Goal: Navigation & Orientation: Find specific page/section

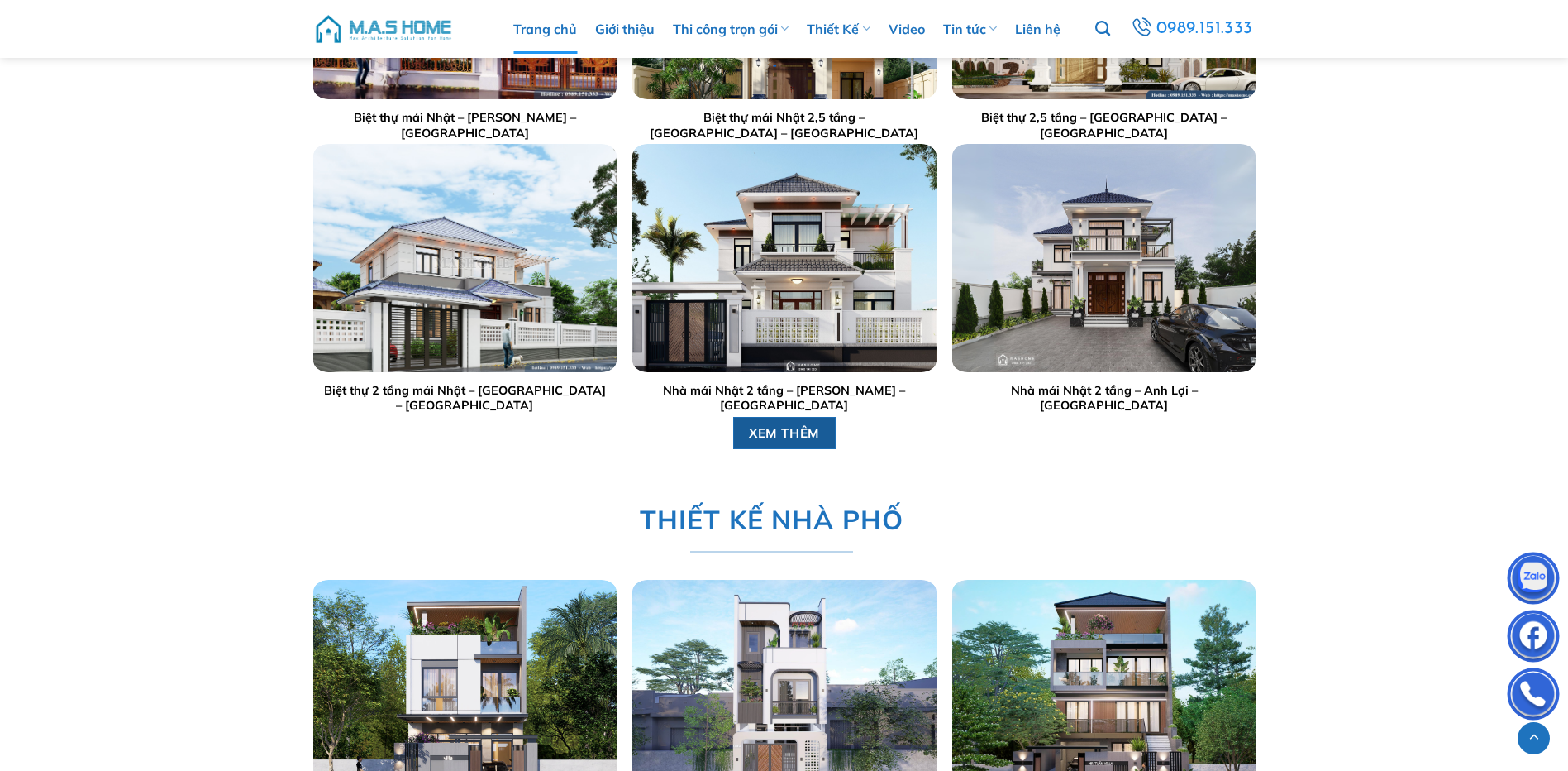
scroll to position [2811, 0]
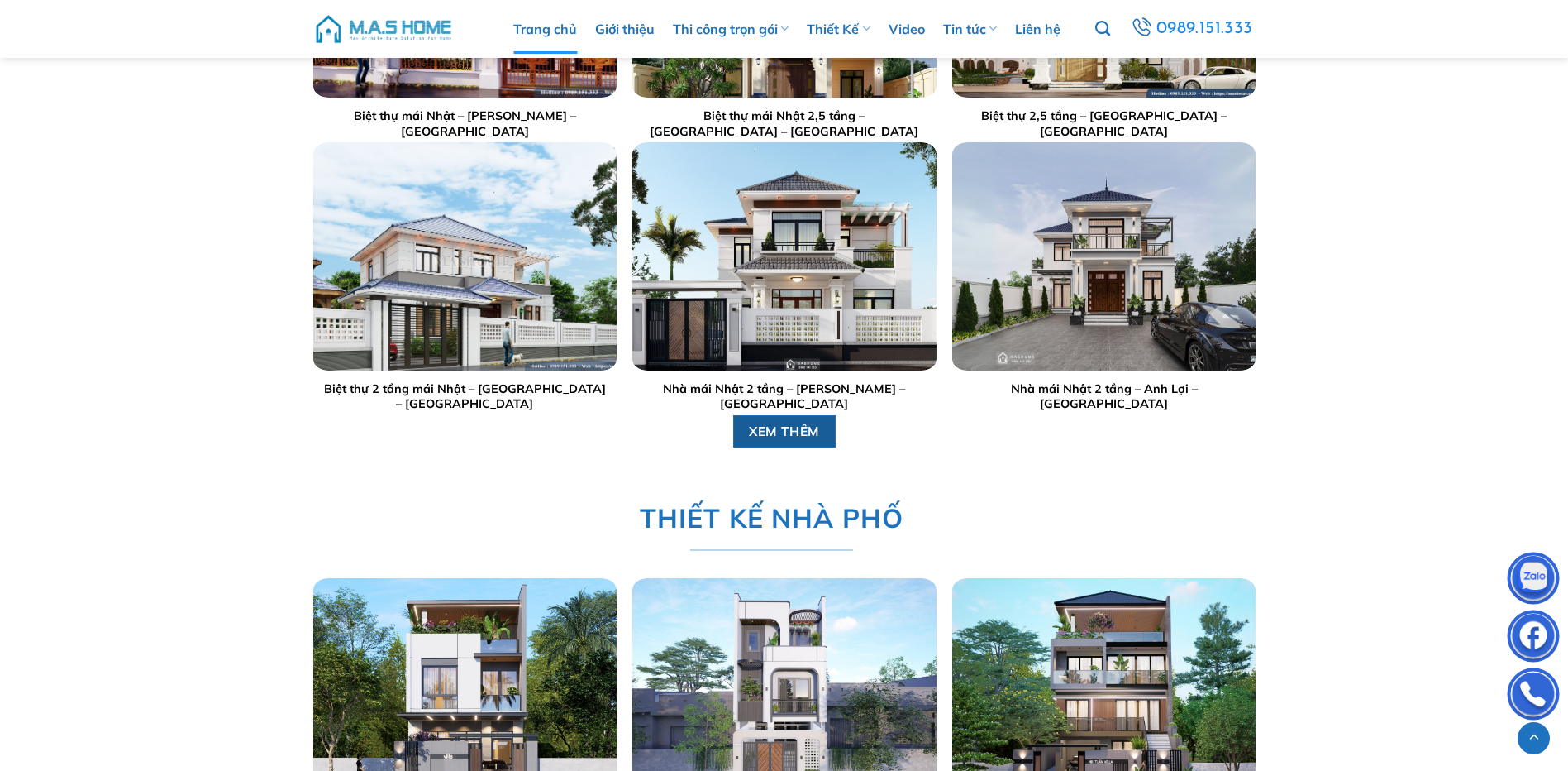
click at [794, 432] on span "XEM THÊM" at bounding box center [784, 431] width 72 height 21
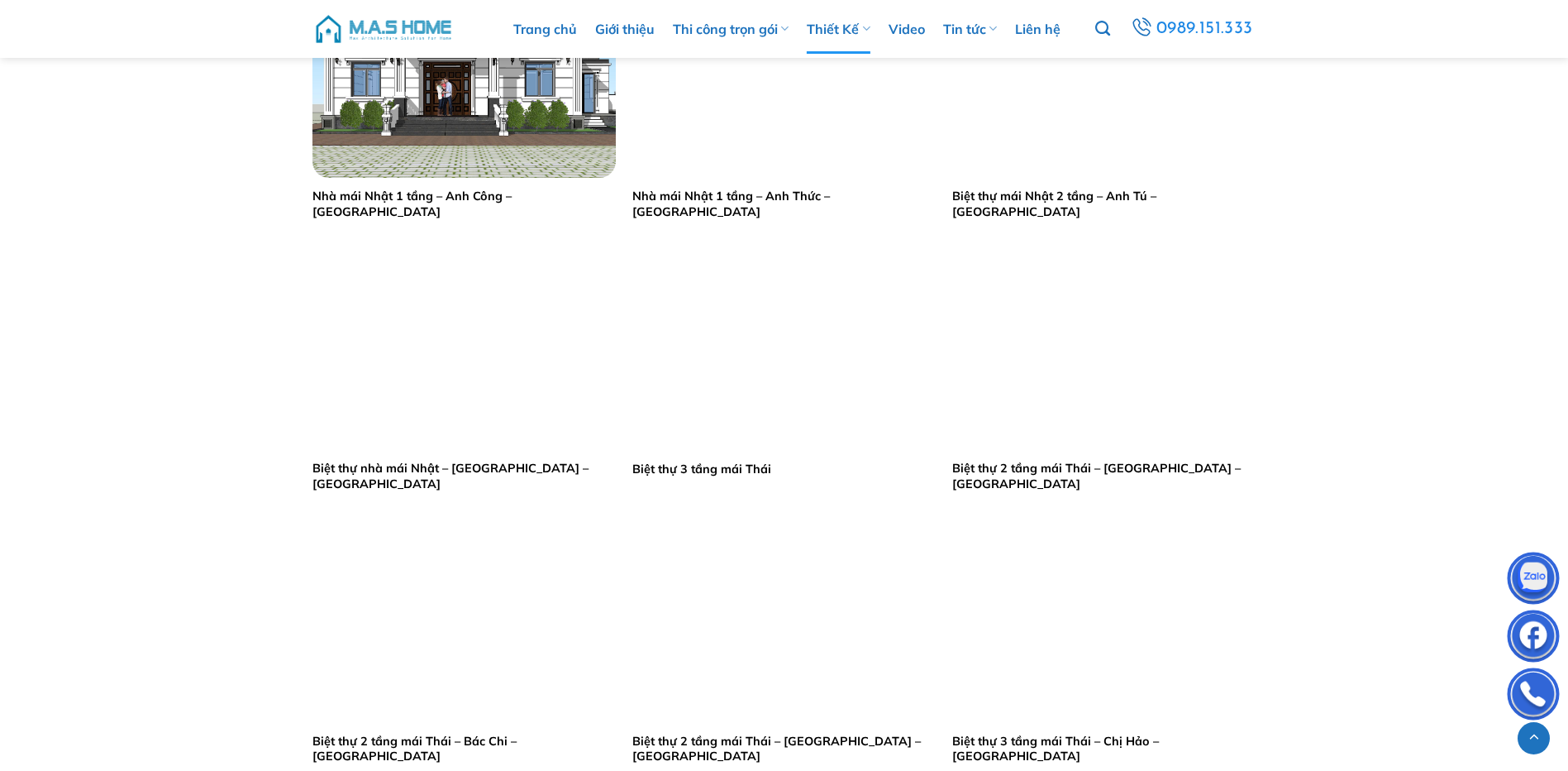
scroll to position [3143, 0]
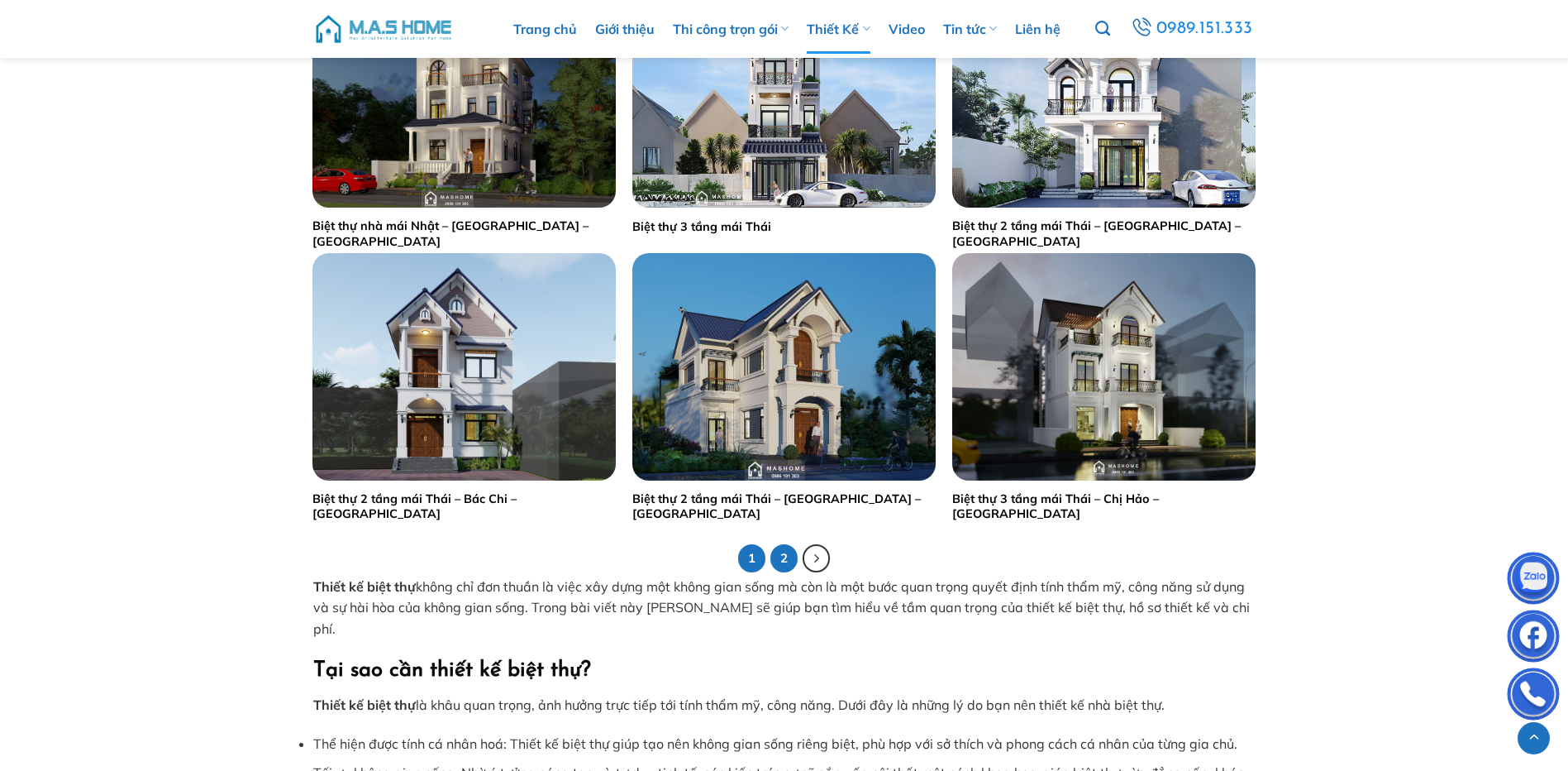
click at [783, 553] on link "2" at bounding box center [784, 558] width 28 height 28
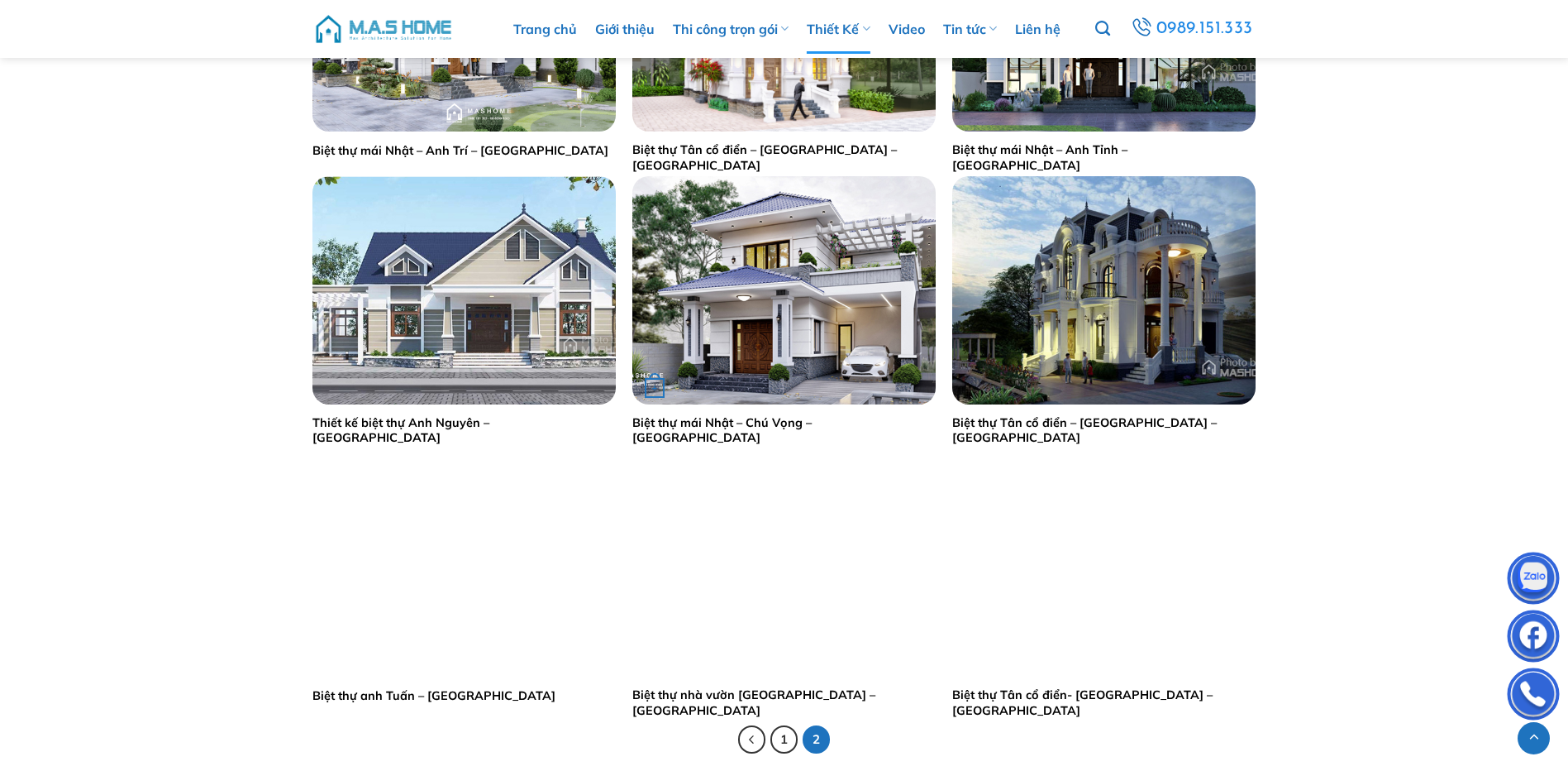
scroll to position [2895, 0]
